Goal: Task Accomplishment & Management: Manage account settings

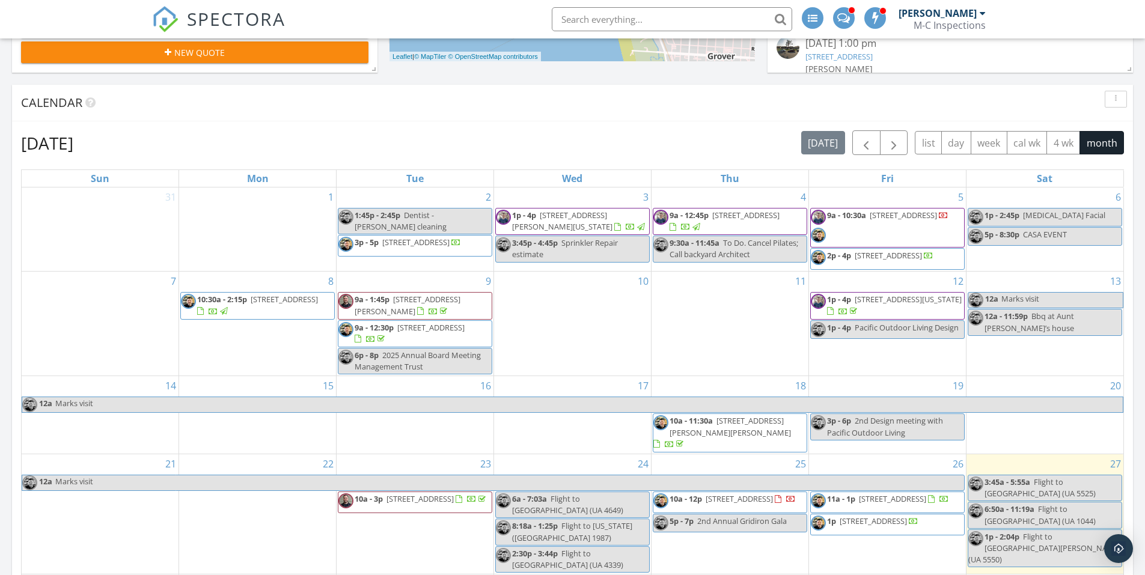
scroll to position [481, 0]
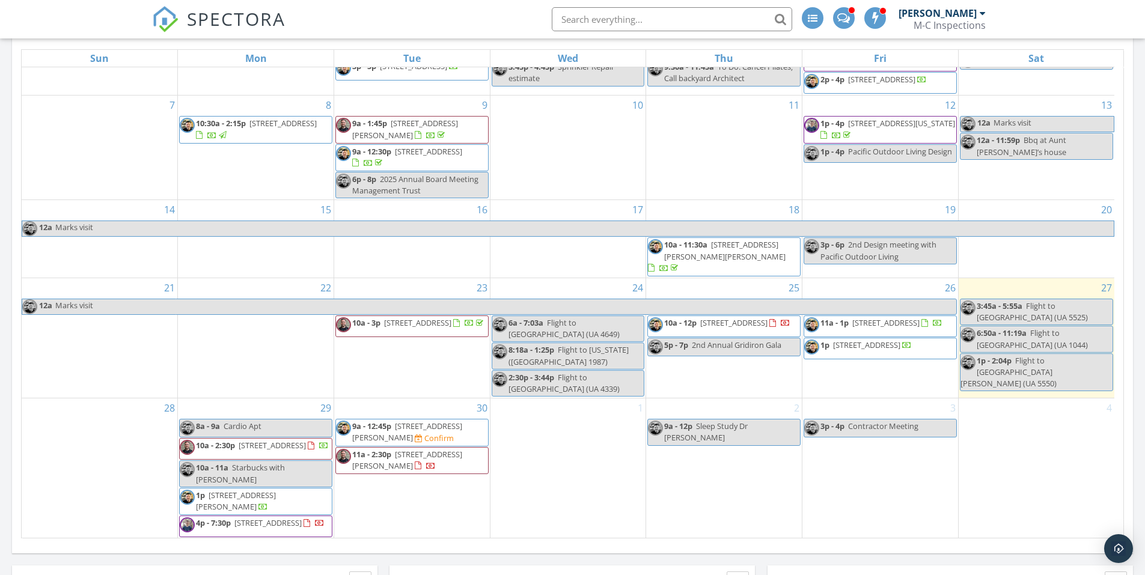
click at [425, 434] on div "Confirm" at bounding box center [439, 439] width 29 height 10
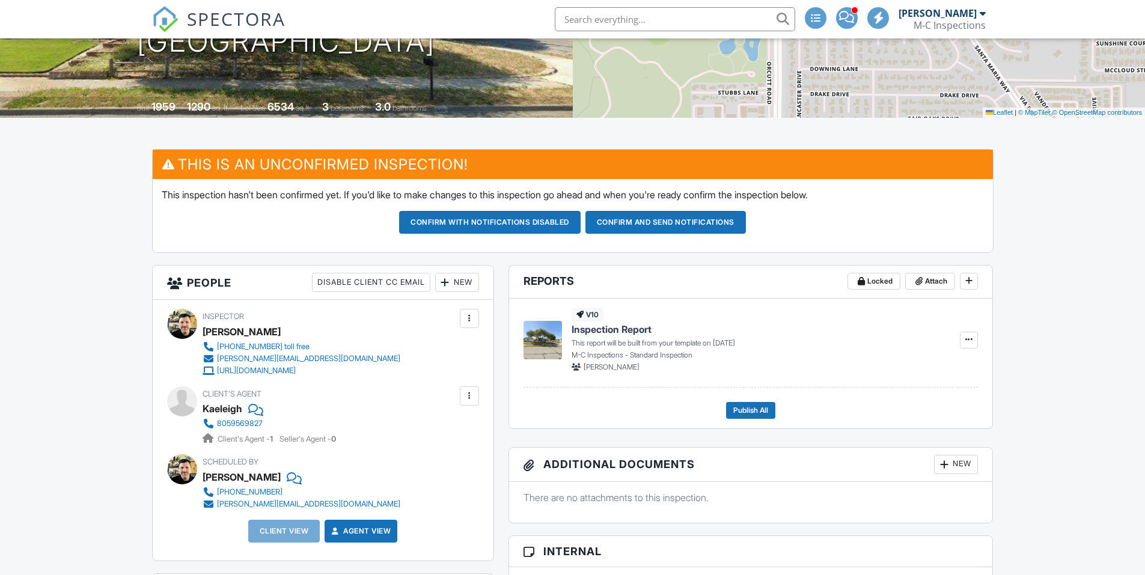
click at [457, 286] on div "New" at bounding box center [457, 282] width 44 height 19
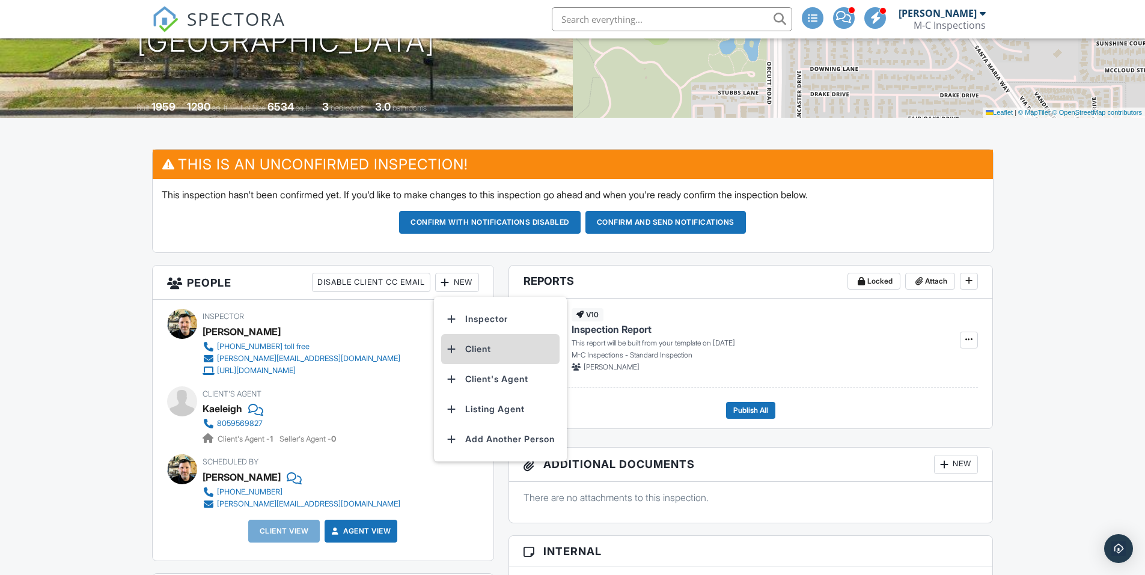
click at [470, 349] on li "Client" at bounding box center [500, 349] width 118 height 30
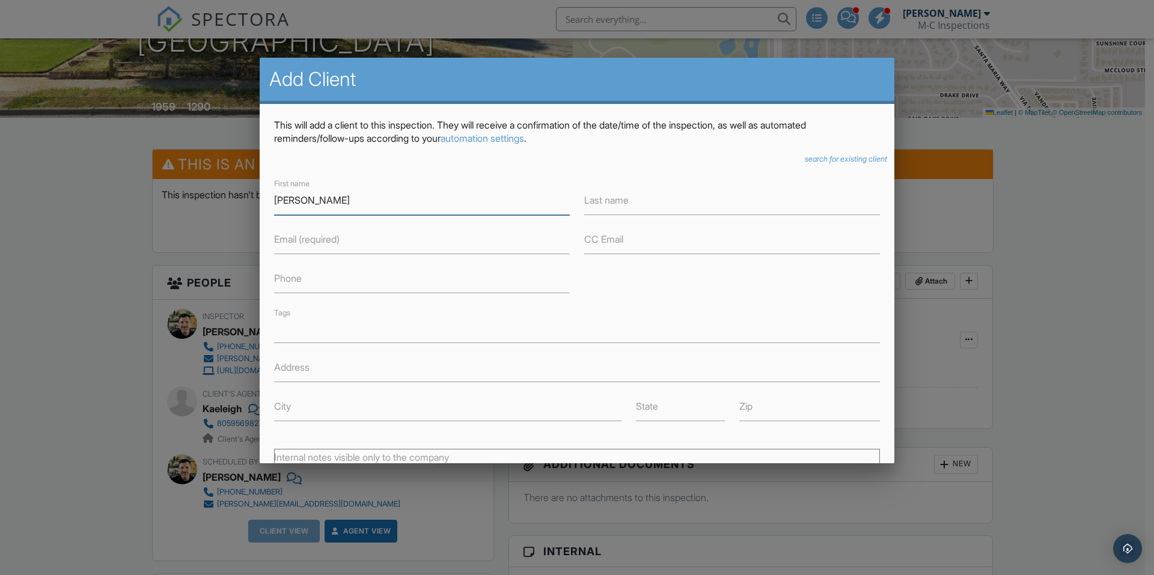
type input "Delfino"
type input "Carreras"
click at [373, 239] on input "Email (required)" at bounding box center [422, 239] width 296 height 29
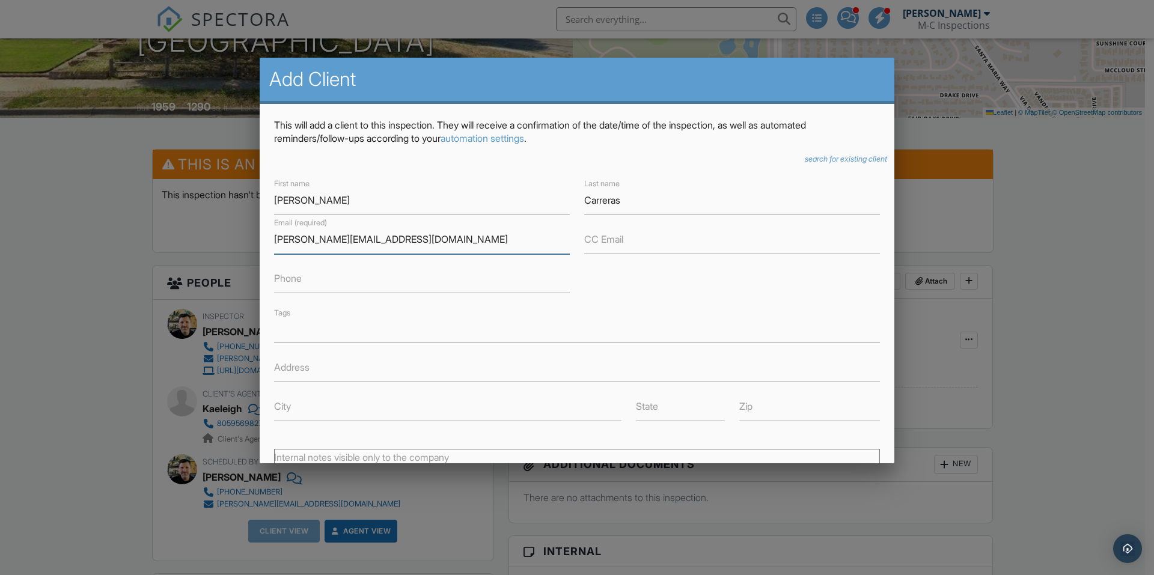
type input "moss.kae92@gmail.com"
drag, startPoint x: 379, startPoint y: 274, endPoint x: 379, endPoint y: 282, distance: 7.8
click at [379, 279] on input "Phone" at bounding box center [422, 278] width 296 height 29
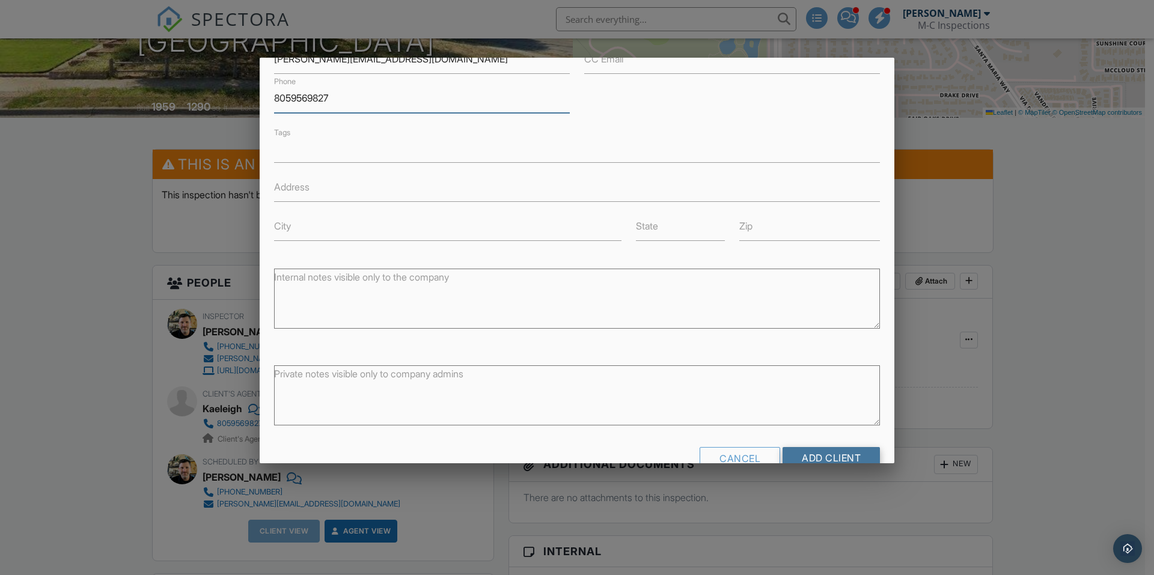
type input "8059569827"
click at [836, 451] on input "Add Client" at bounding box center [831, 458] width 97 height 22
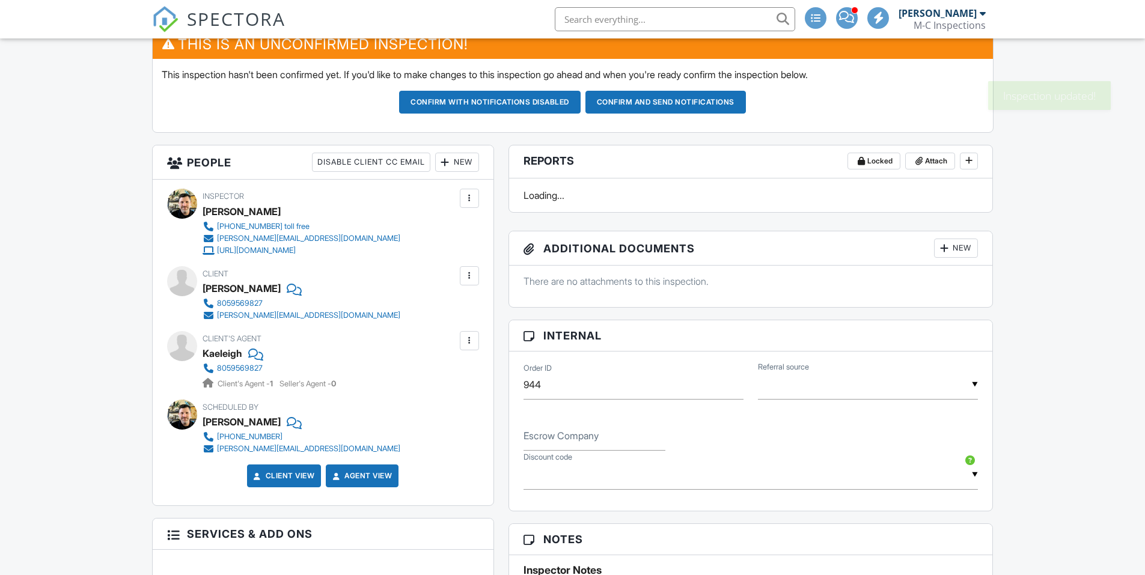
click at [470, 343] on div at bounding box center [470, 341] width 12 height 12
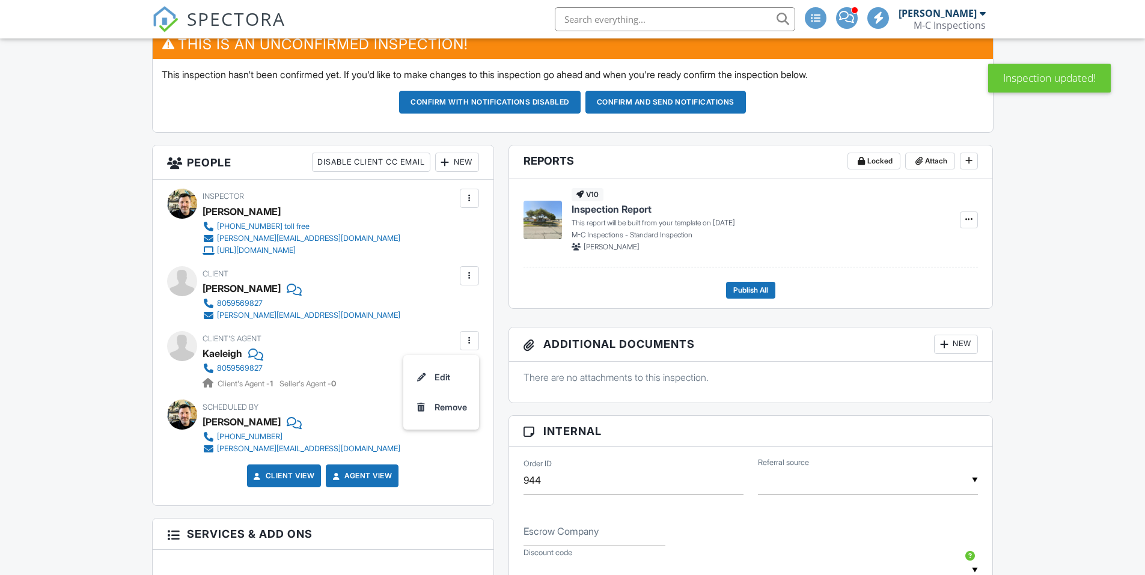
scroll to position [361, 0]
click at [470, 343] on div at bounding box center [470, 341] width 12 height 12
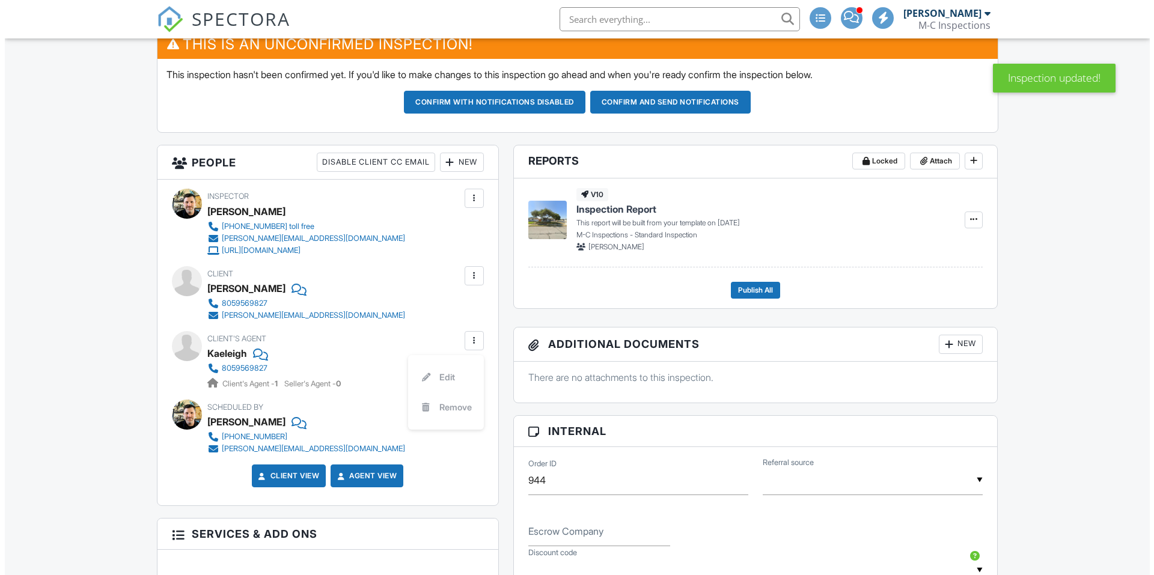
scroll to position [0, 0]
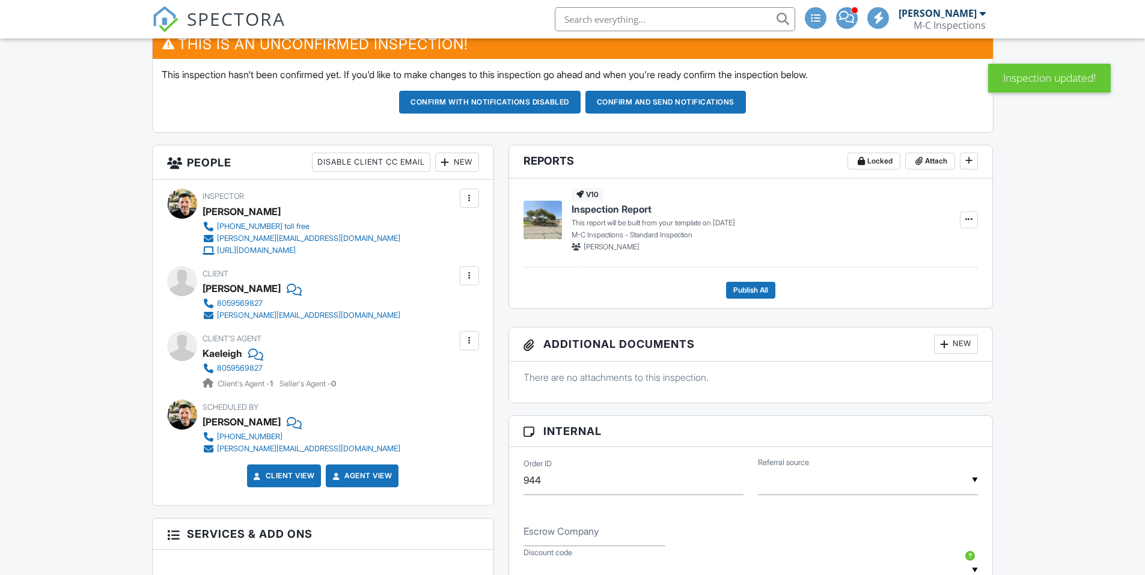
click at [470, 343] on div at bounding box center [470, 341] width 12 height 12
click at [448, 414] on li "Remove" at bounding box center [441, 408] width 61 height 30
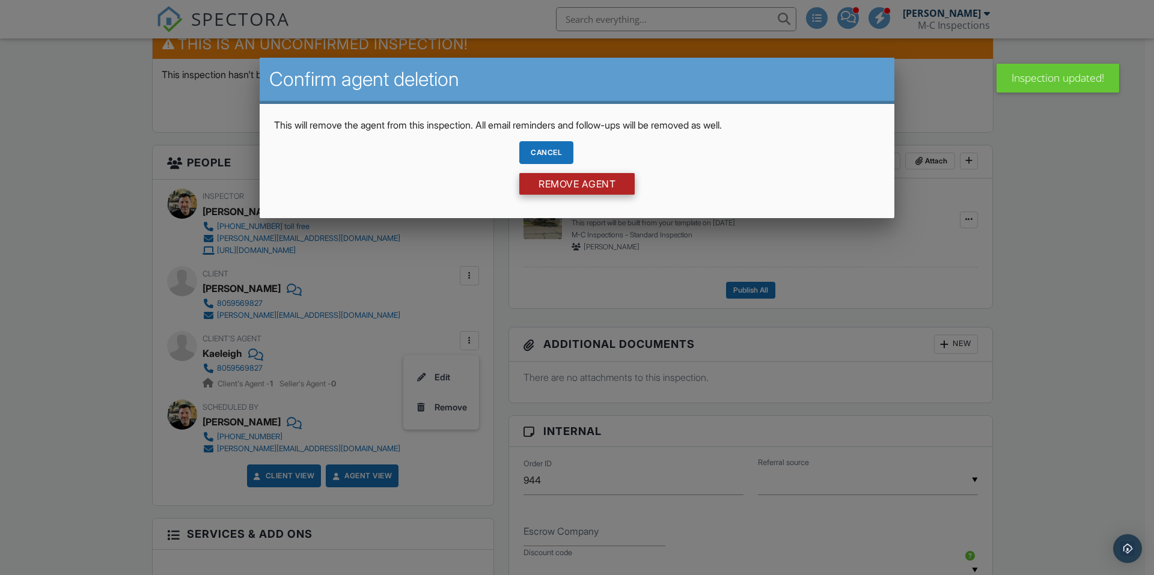
click at [549, 182] on input "Remove Agent" at bounding box center [577, 184] width 115 height 22
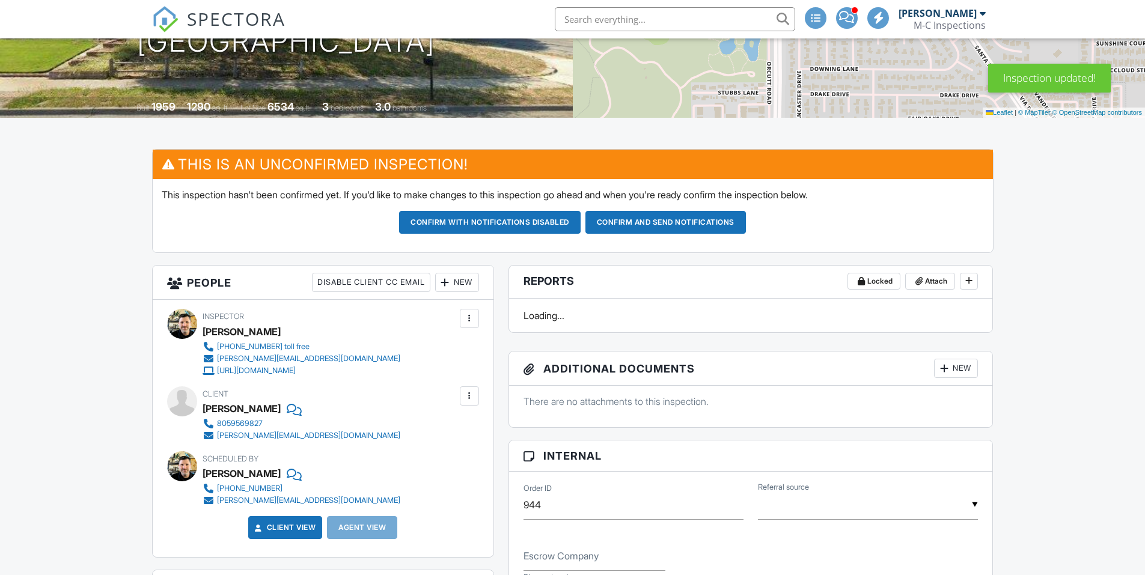
click at [470, 400] on div at bounding box center [470, 396] width 12 height 12
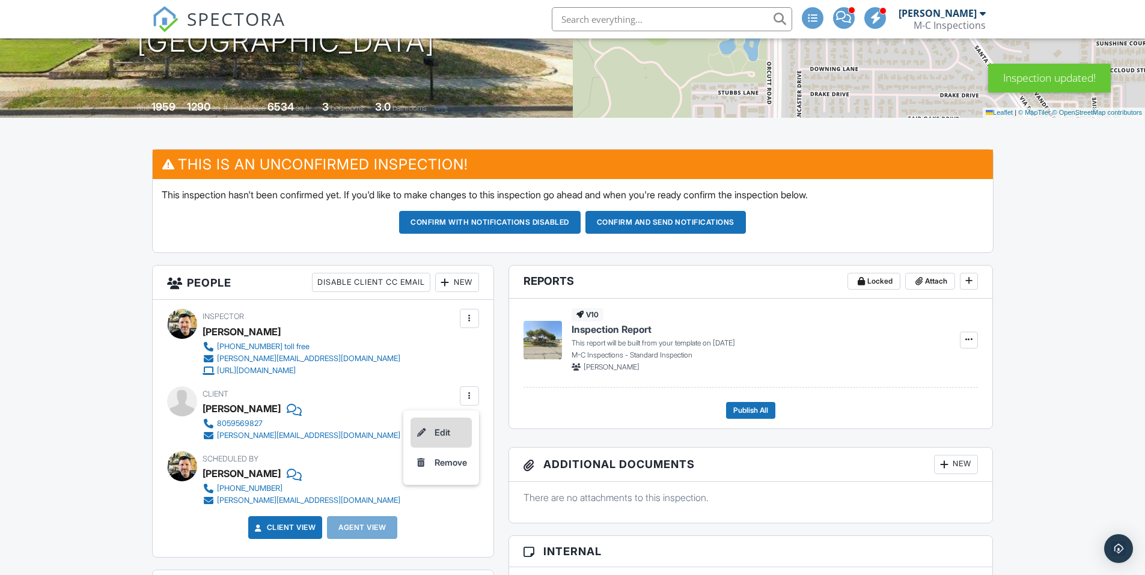
click at [447, 432] on li "Edit" at bounding box center [441, 433] width 61 height 30
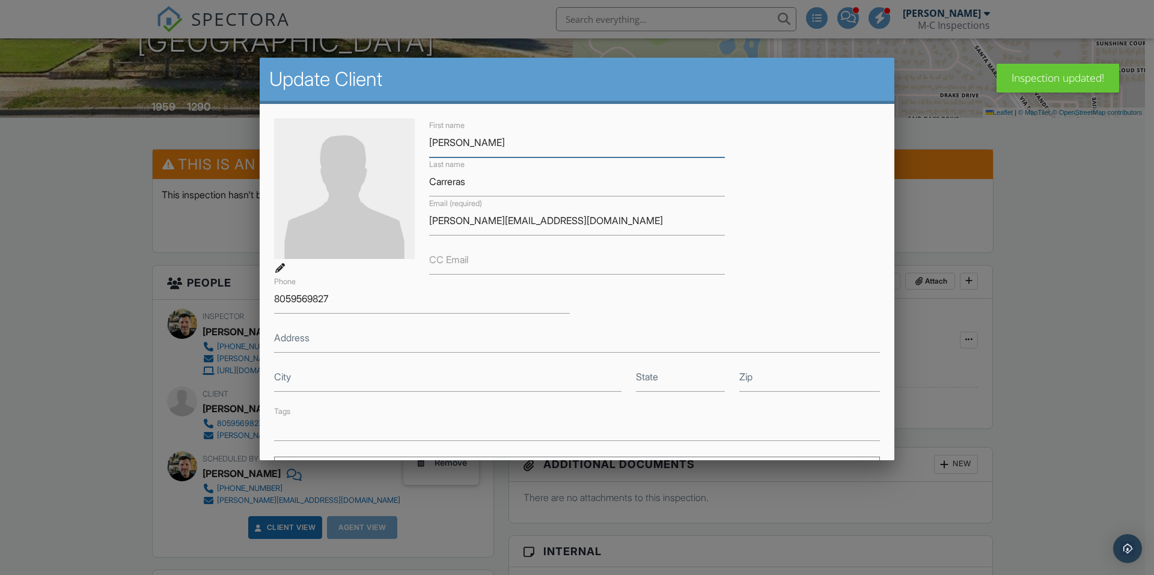
scroll to position [180, 0]
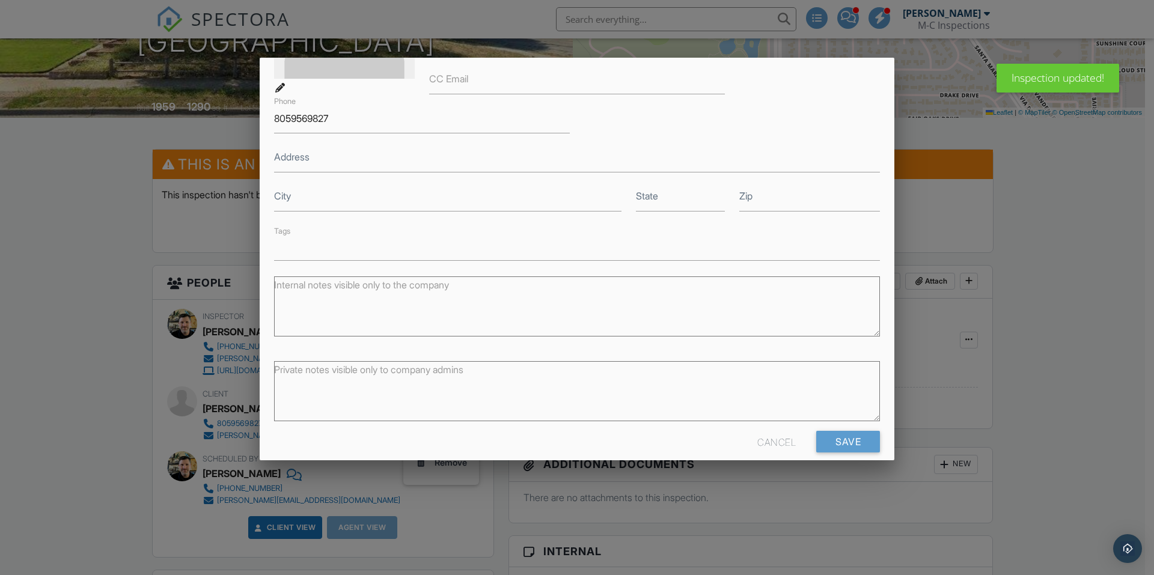
click at [499, 316] on textarea "Internal notes visible only to the company" at bounding box center [577, 307] width 606 height 60
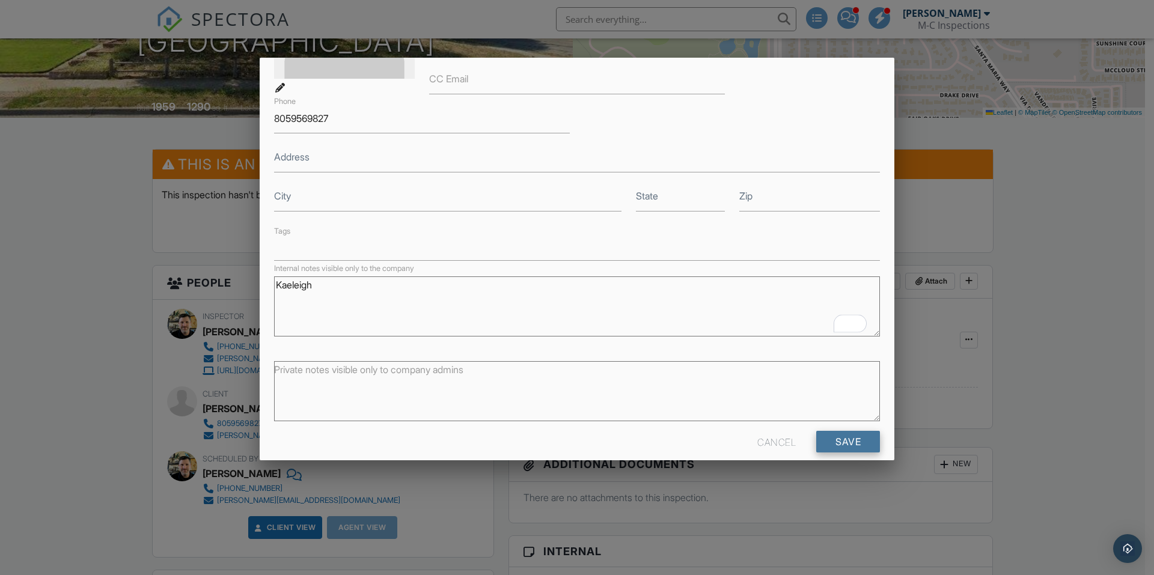
type textarea "Kaeleigh"
click at [824, 446] on input "Save" at bounding box center [849, 442] width 64 height 22
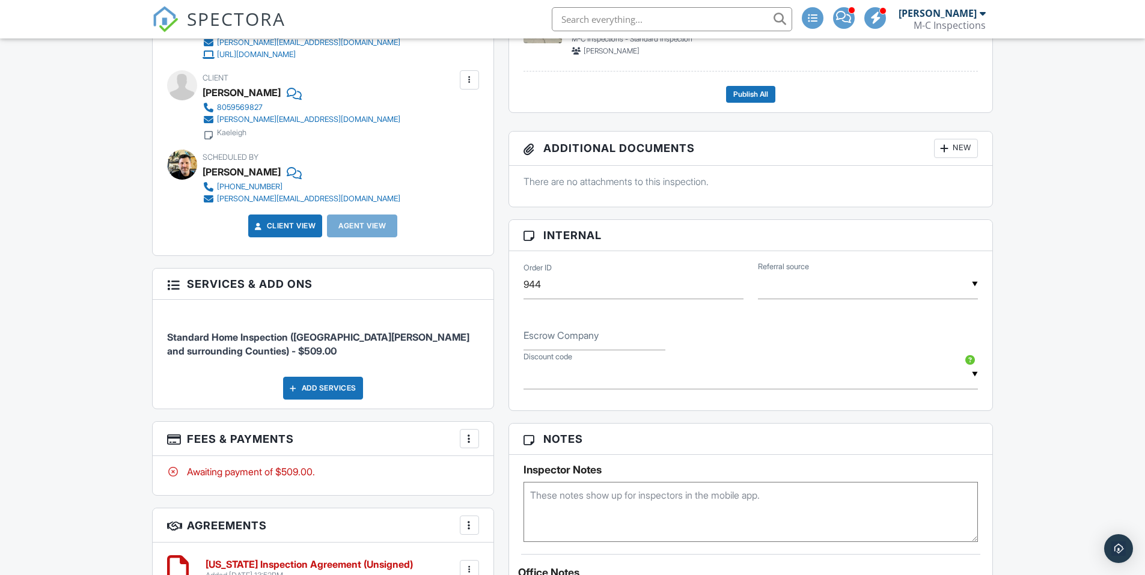
scroll to position [376, 0]
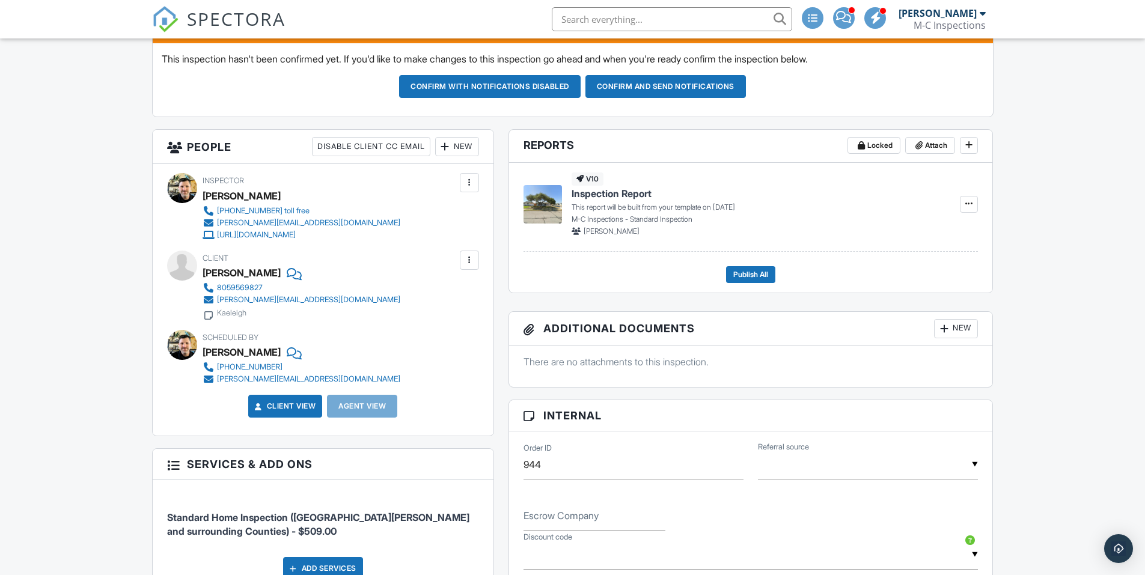
click at [868, 470] on input "text" at bounding box center [868, 464] width 220 height 29
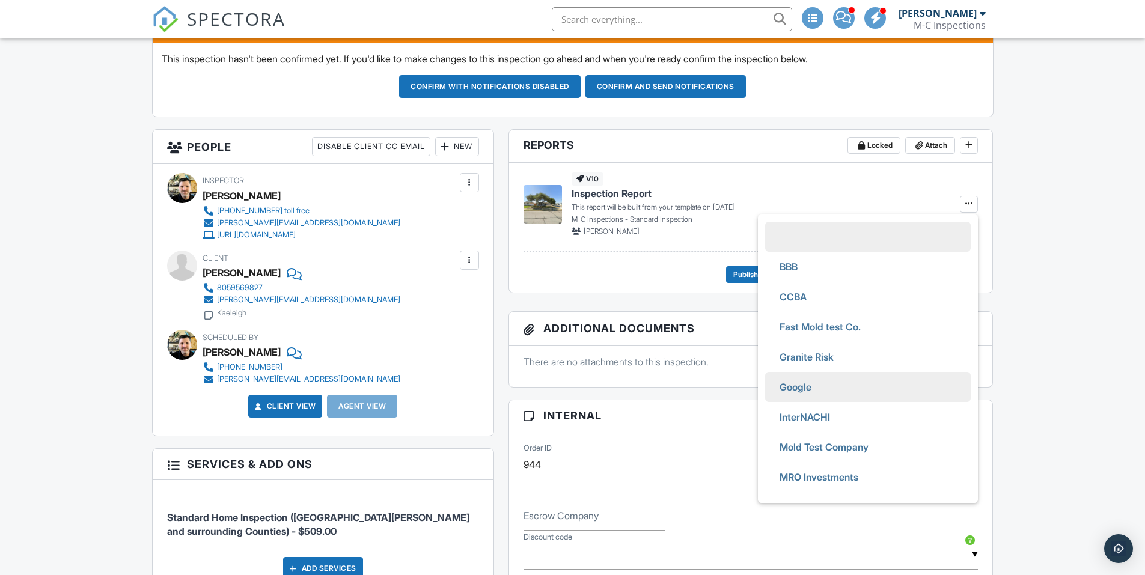
click at [820, 391] on span "Google" at bounding box center [795, 387] width 51 height 30
type input "Google"
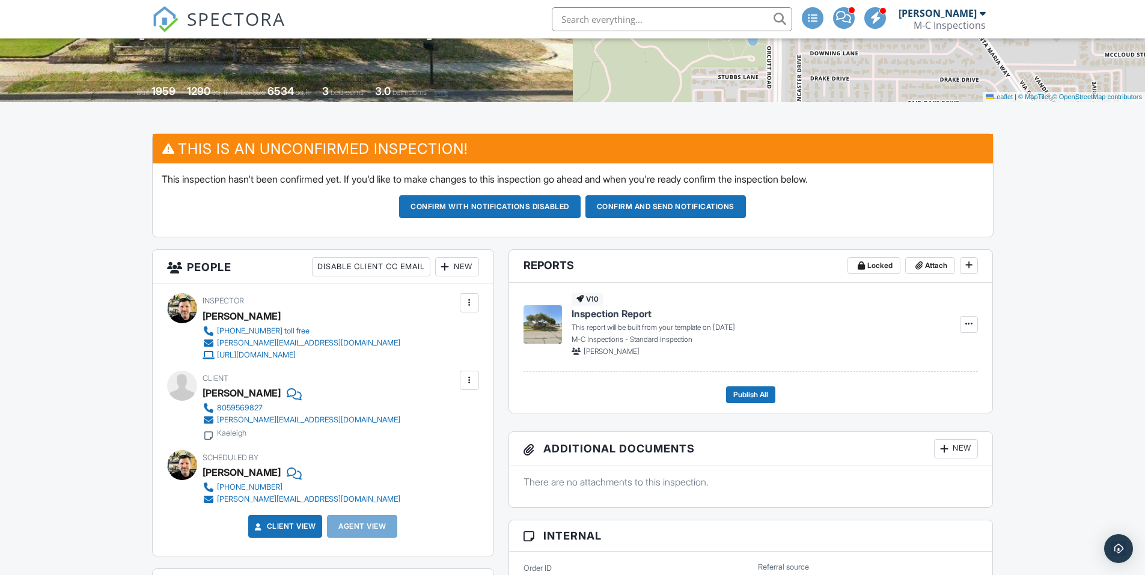
scroll to position [196, 0]
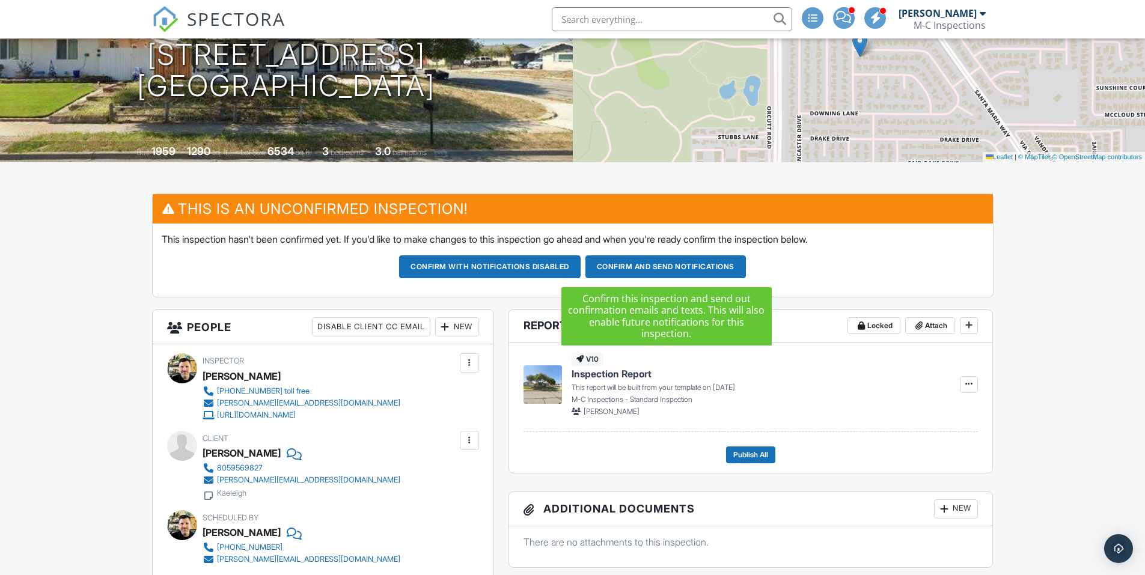
click at [642, 262] on button "Confirm and send notifications" at bounding box center [666, 267] width 161 height 23
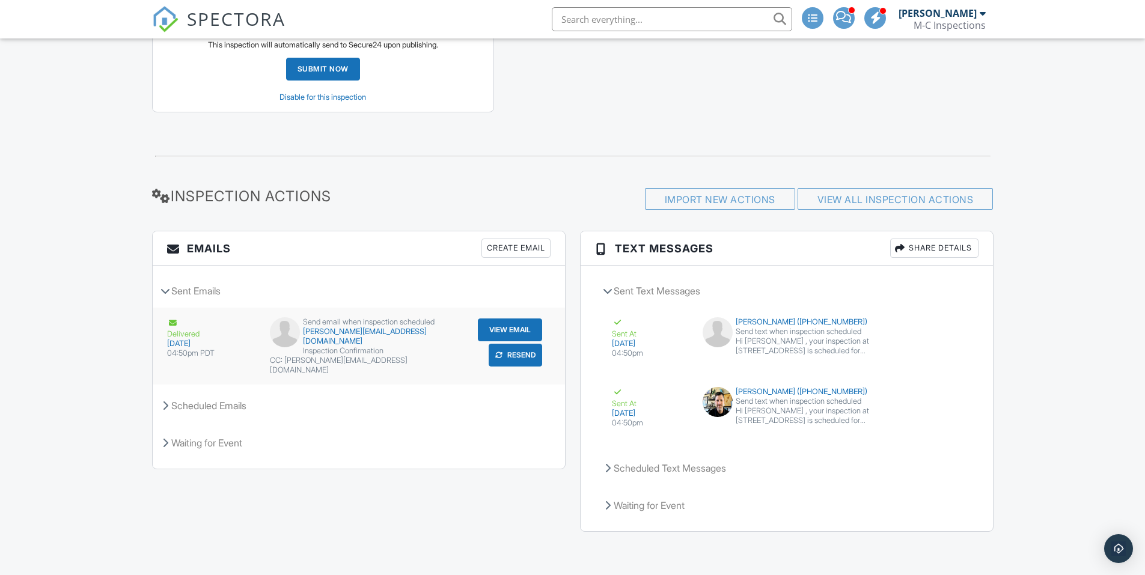
click at [527, 328] on button "View Email" at bounding box center [510, 330] width 64 height 23
click at [851, 17] on span at bounding box center [843, 17] width 15 height 1
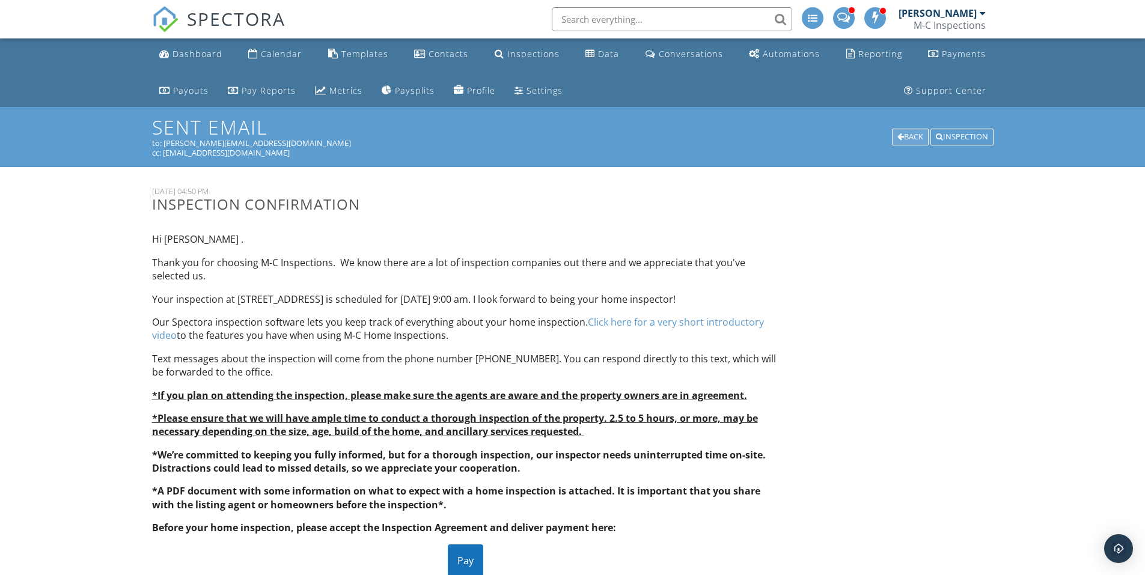
click at [901, 138] on div "Back" at bounding box center [910, 137] width 37 height 17
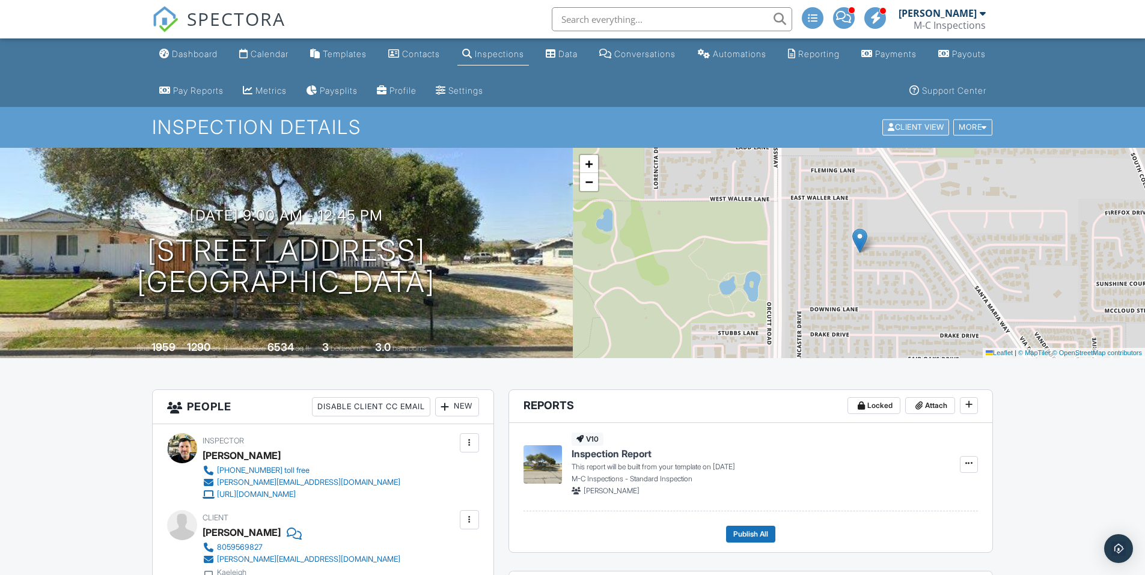
click at [924, 127] on div "Client View" at bounding box center [916, 128] width 67 height 16
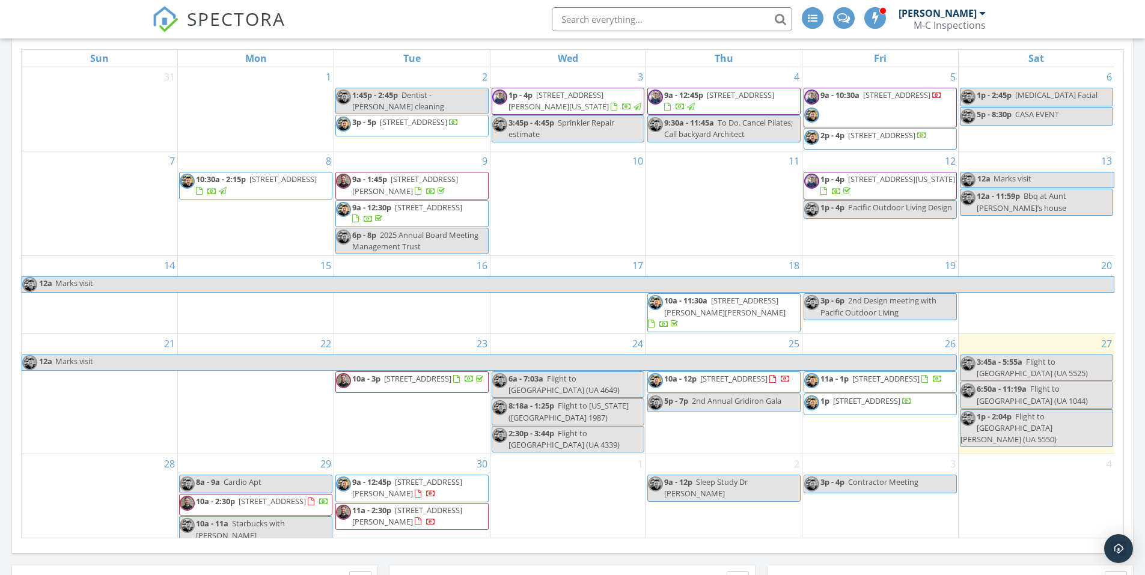
scroll to position [61, 0]
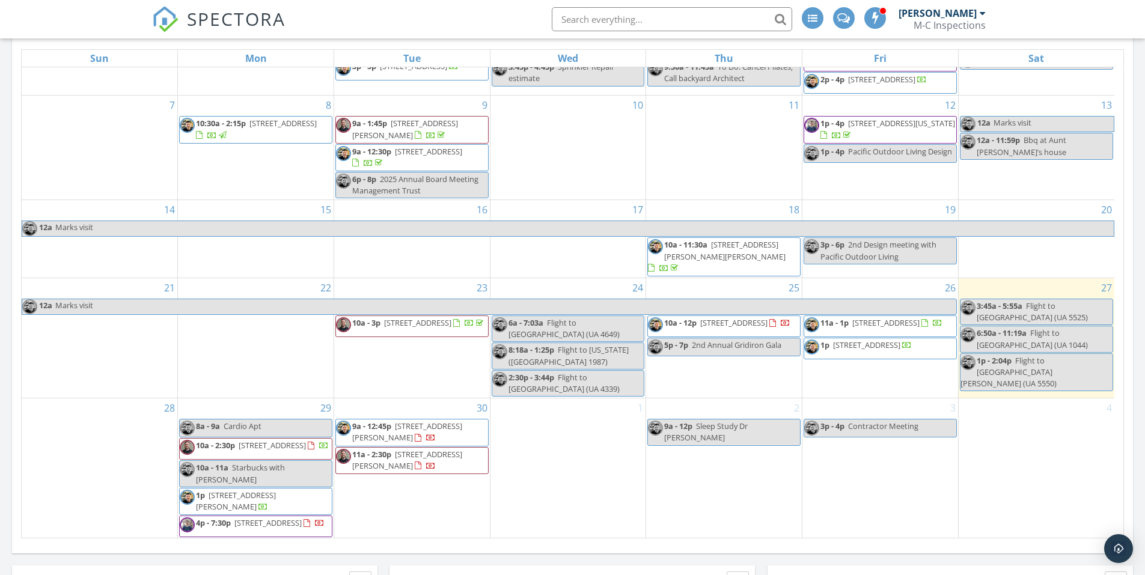
click at [435, 421] on span "302 Wilshire Ln, Santa Maria 93455" at bounding box center [407, 432] width 110 height 22
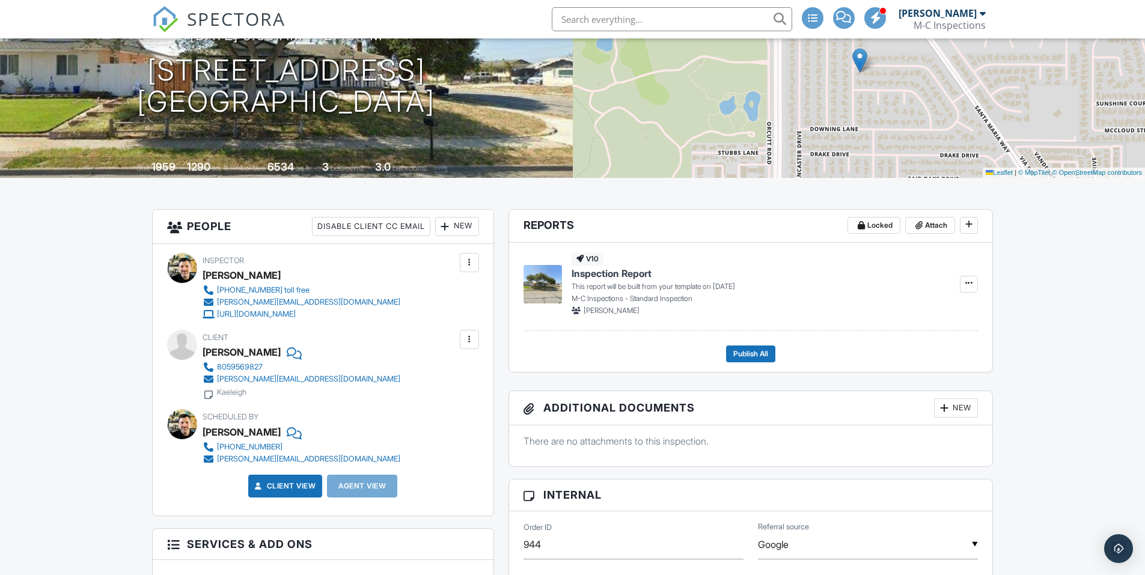
click at [447, 229] on div at bounding box center [446, 227] width 12 height 12
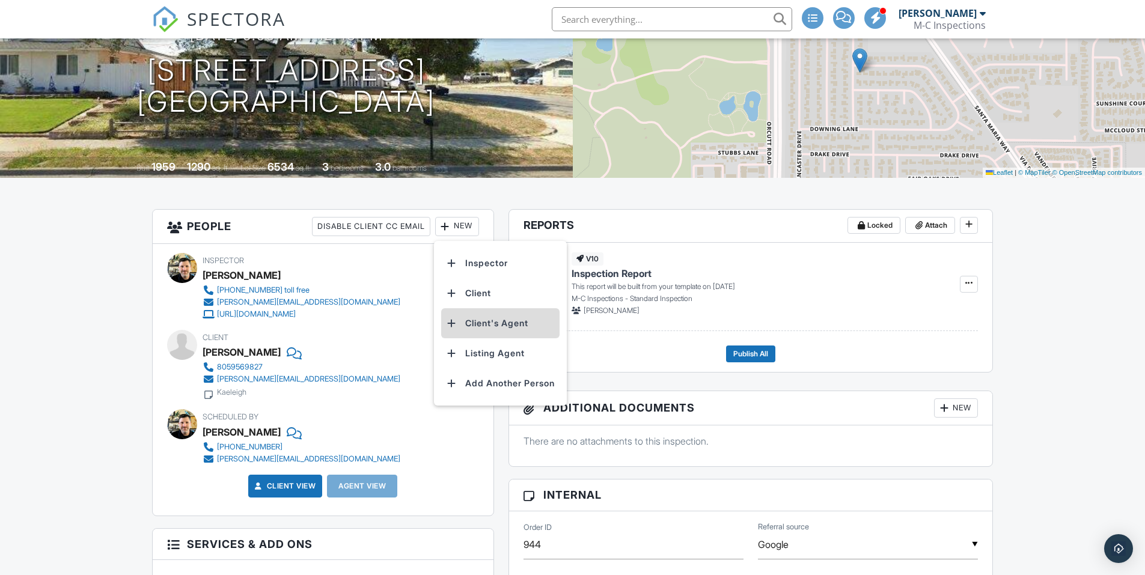
click at [474, 325] on li "Client's Agent" at bounding box center [500, 323] width 118 height 30
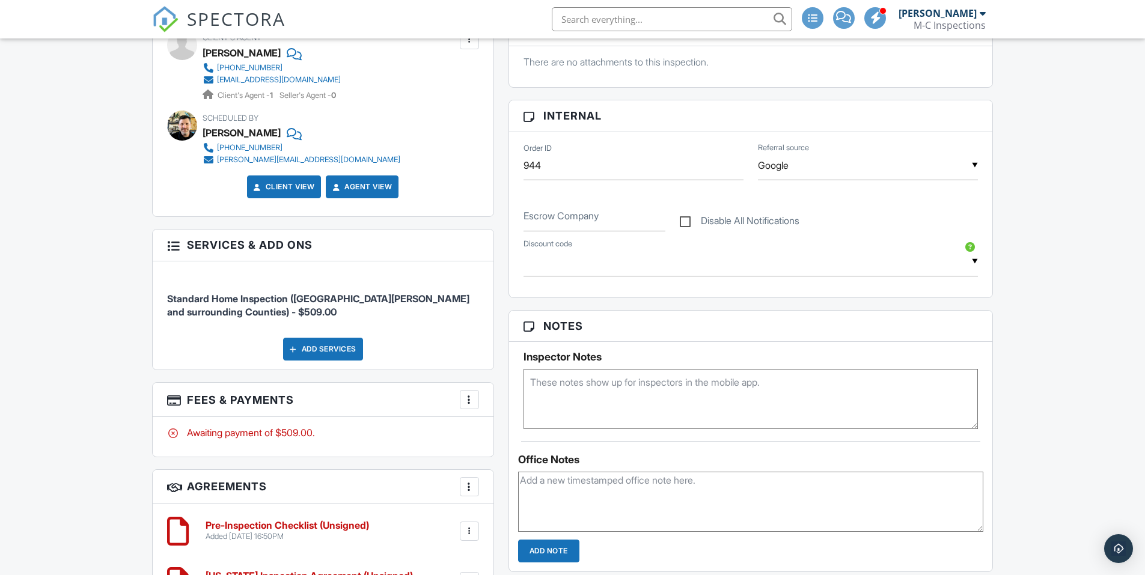
scroll to position [199, 0]
